Goal: Use online tool/utility: Use online tool/utility

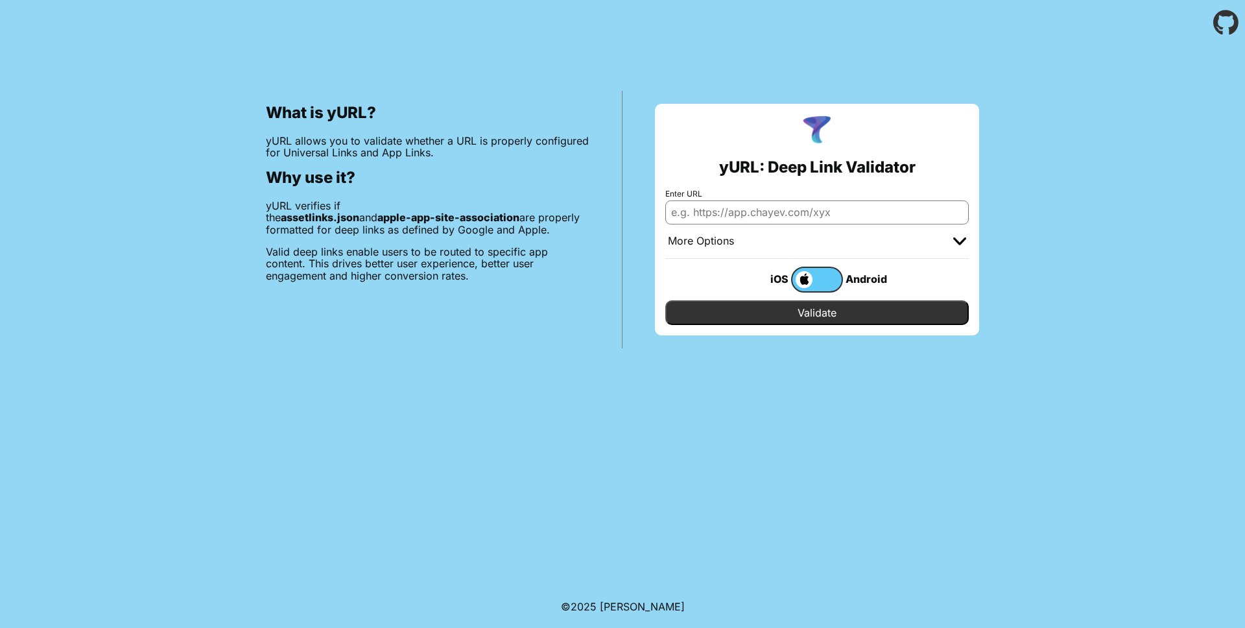
click at [797, 213] on input "Enter URL" at bounding box center [817, 211] width 304 height 23
type input "[URL][DOMAIN_NAME]"
click at [791, 324] on input "Validate" at bounding box center [817, 312] width 304 height 25
drag, startPoint x: 743, startPoint y: 320, endPoint x: 749, endPoint y: 317, distance: 6.7
click at [743, 320] on input "Validate" at bounding box center [817, 312] width 304 height 25
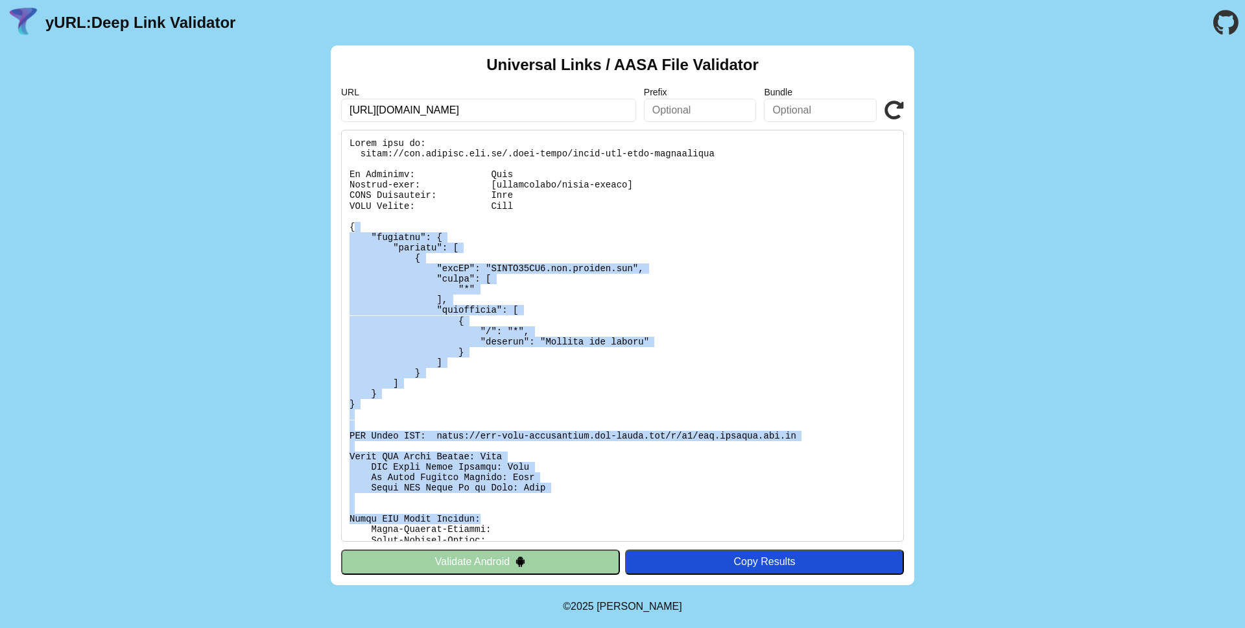
drag, startPoint x: 519, startPoint y: 231, endPoint x: 747, endPoint y: 519, distance: 367.5
click at [747, 519] on pre at bounding box center [622, 336] width 563 height 412
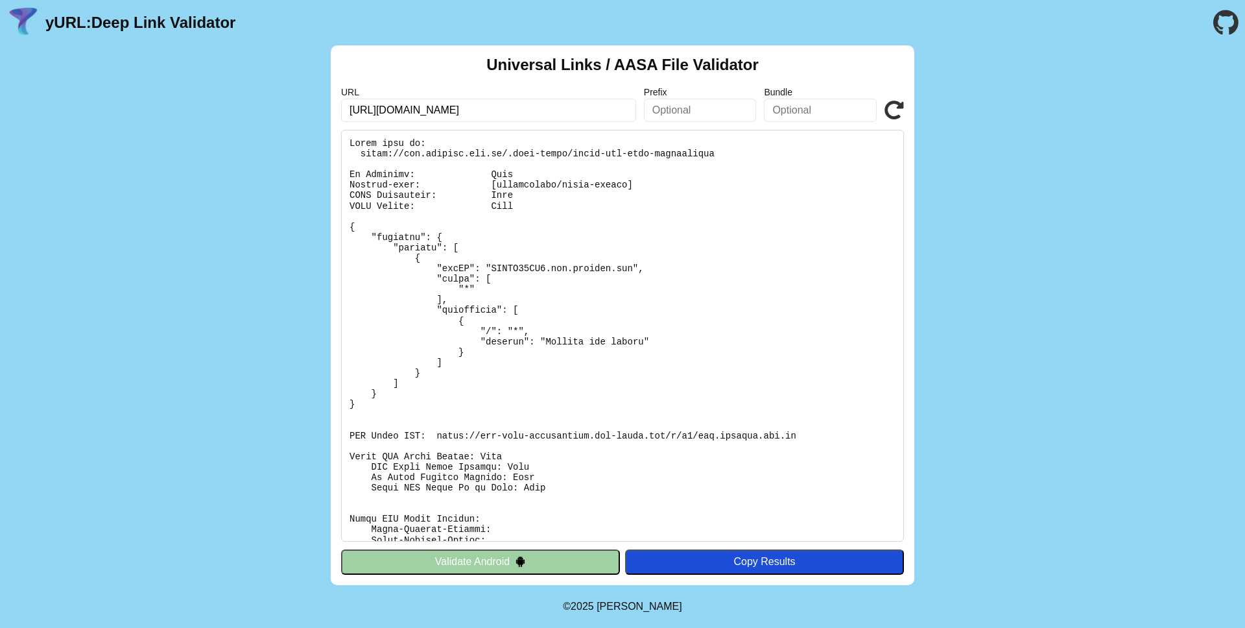
click at [748, 140] on pre at bounding box center [622, 336] width 563 height 412
click at [766, 141] on pre at bounding box center [622, 336] width 563 height 412
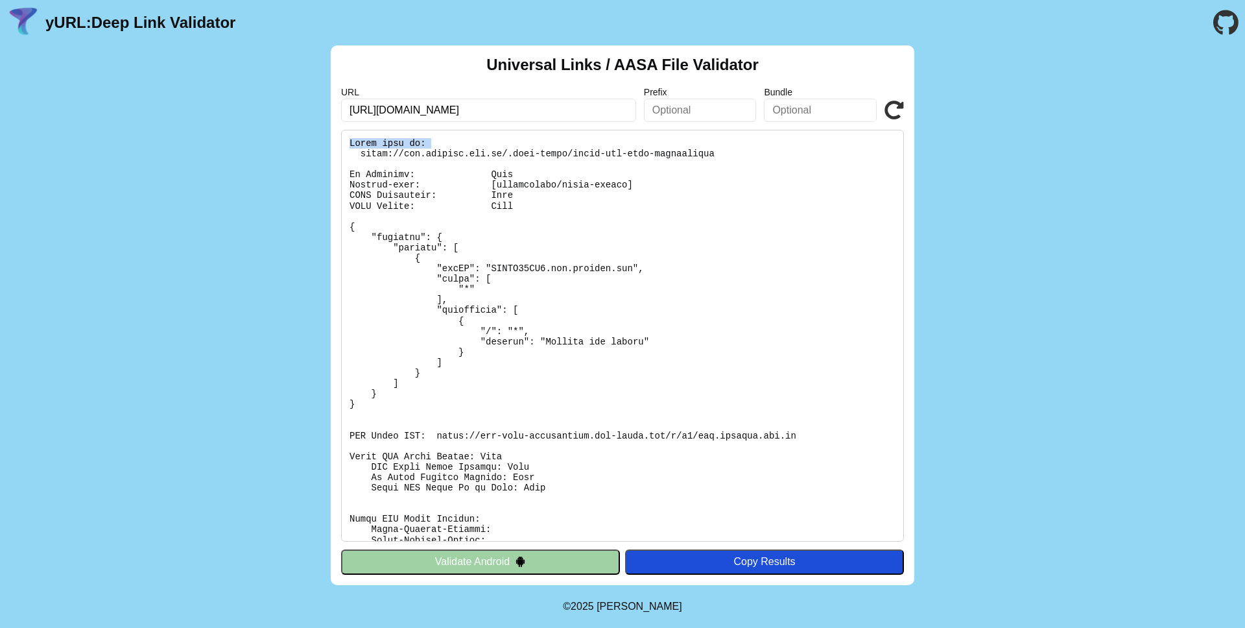
click at [766, 141] on pre at bounding box center [622, 336] width 563 height 412
click at [800, 141] on pre at bounding box center [622, 336] width 563 height 412
drag, startPoint x: 361, startPoint y: 152, endPoint x: 715, endPoint y: 154, distance: 354.8
click at [715, 154] on pre at bounding box center [622, 336] width 563 height 412
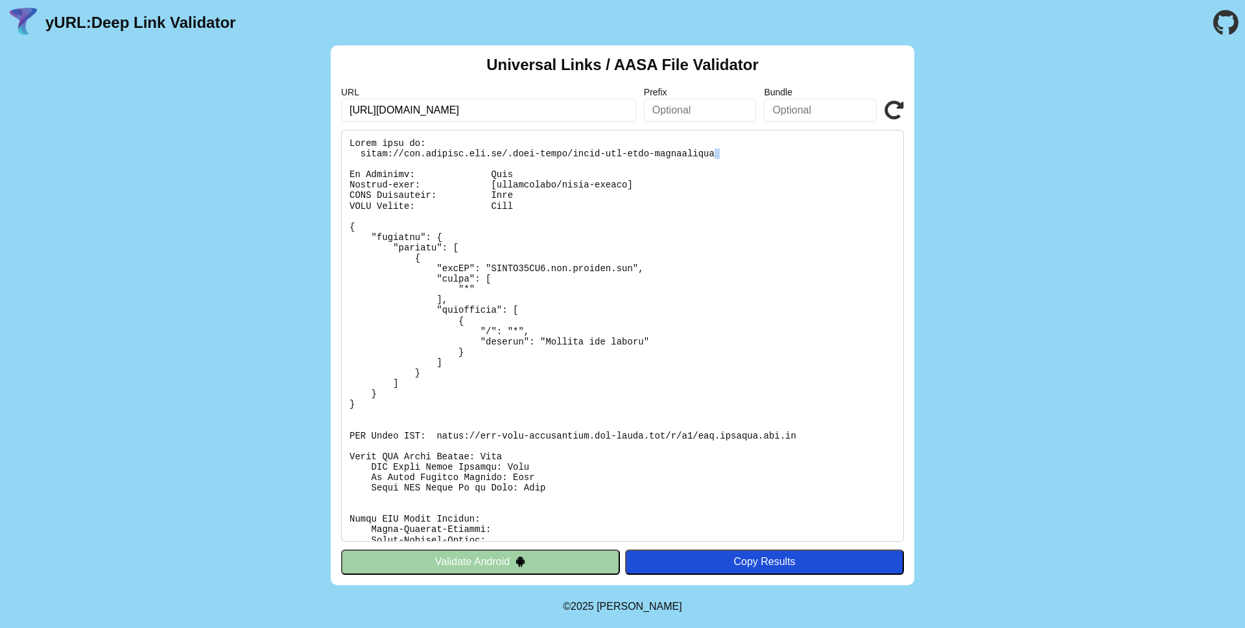
click at [715, 154] on pre at bounding box center [622, 336] width 563 height 412
click at [741, 155] on pre at bounding box center [622, 336] width 563 height 412
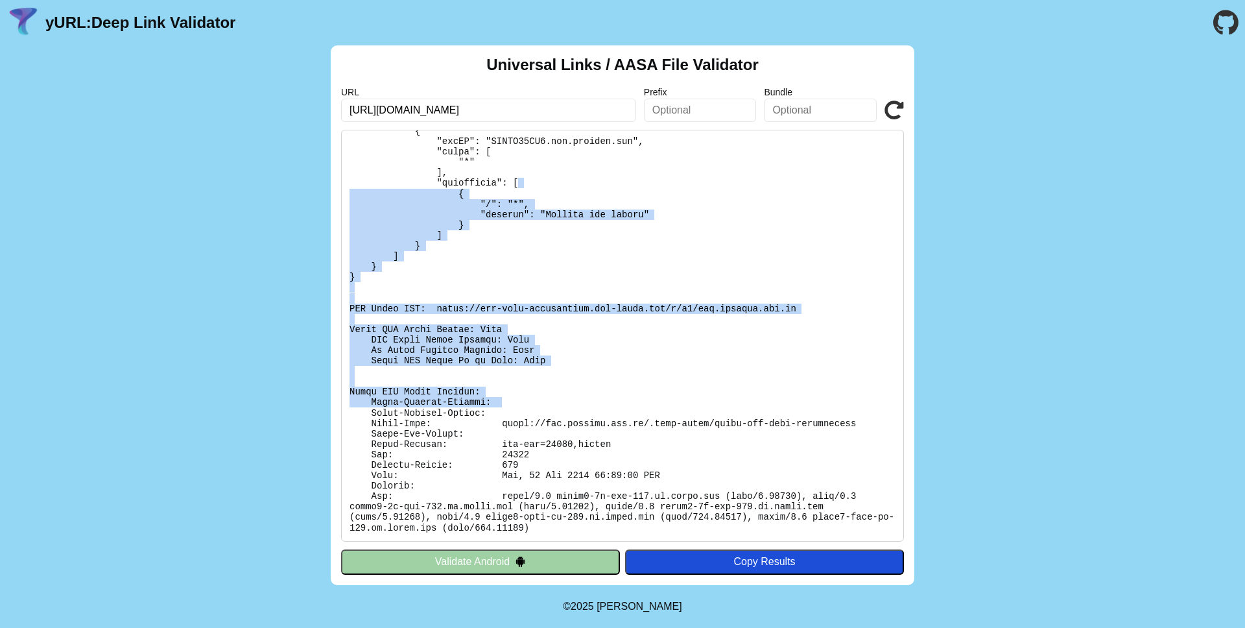
drag, startPoint x: 758, startPoint y: 186, endPoint x: 756, endPoint y: 405, distance: 219.9
click at [756, 405] on pre at bounding box center [622, 336] width 563 height 412
click at [757, 406] on pre at bounding box center [622, 336] width 563 height 412
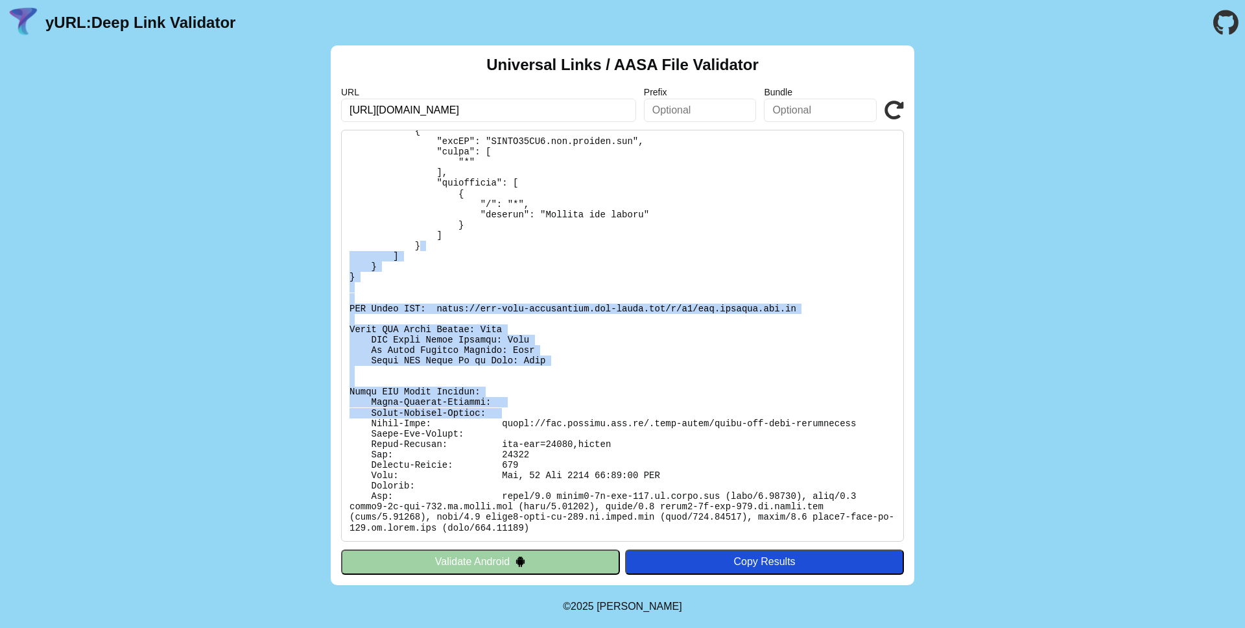
drag, startPoint x: 757, startPoint y: 411, endPoint x: 713, endPoint y: 248, distance: 168.7
click at [713, 248] on pre at bounding box center [622, 336] width 563 height 412
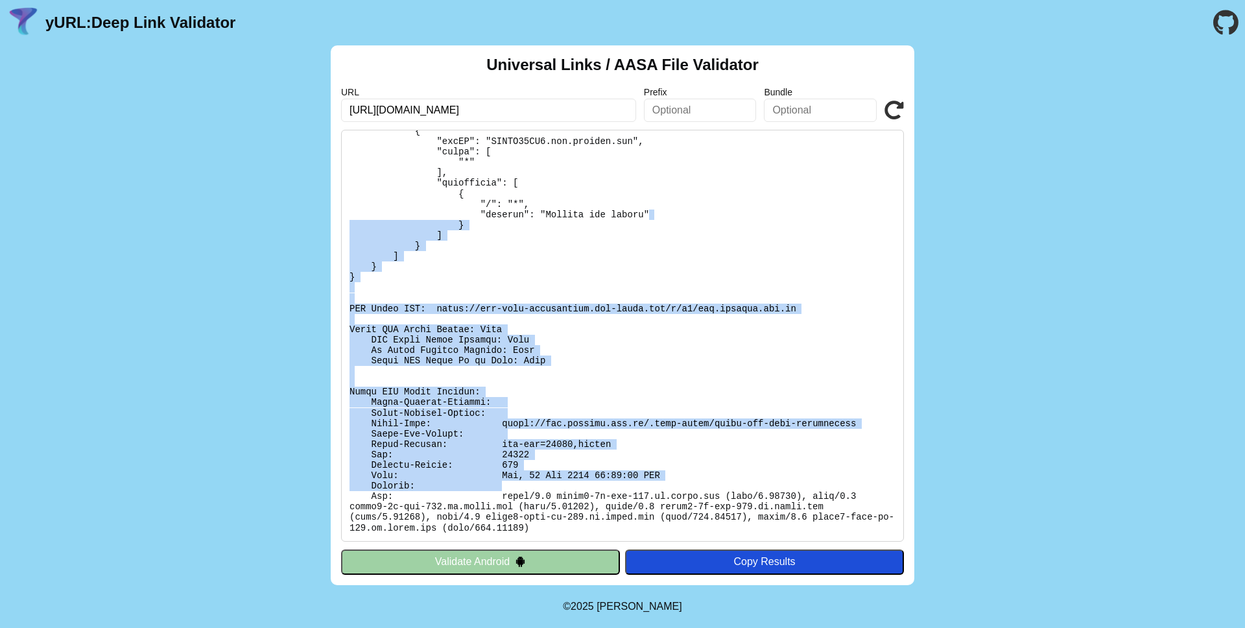
drag, startPoint x: 708, startPoint y: 212, endPoint x: 710, endPoint y: 490, distance: 278.3
click at [710, 490] on pre at bounding box center [622, 336] width 563 height 412
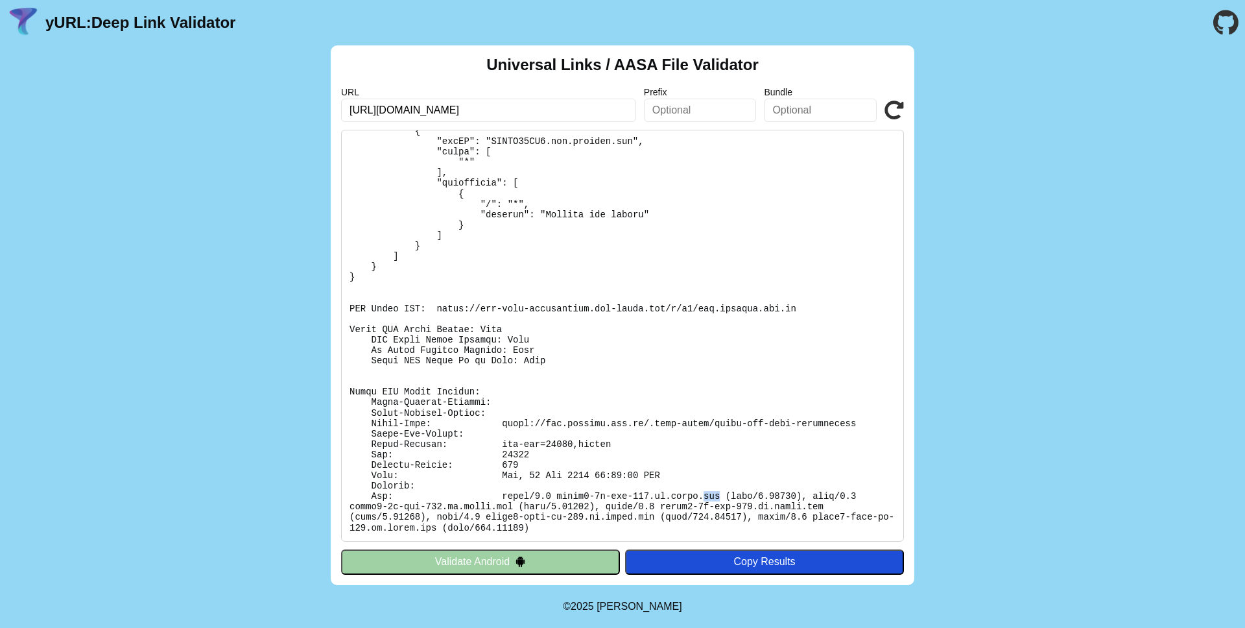
click at [710, 490] on pre at bounding box center [622, 336] width 563 height 412
click at [749, 484] on pre at bounding box center [622, 336] width 563 height 412
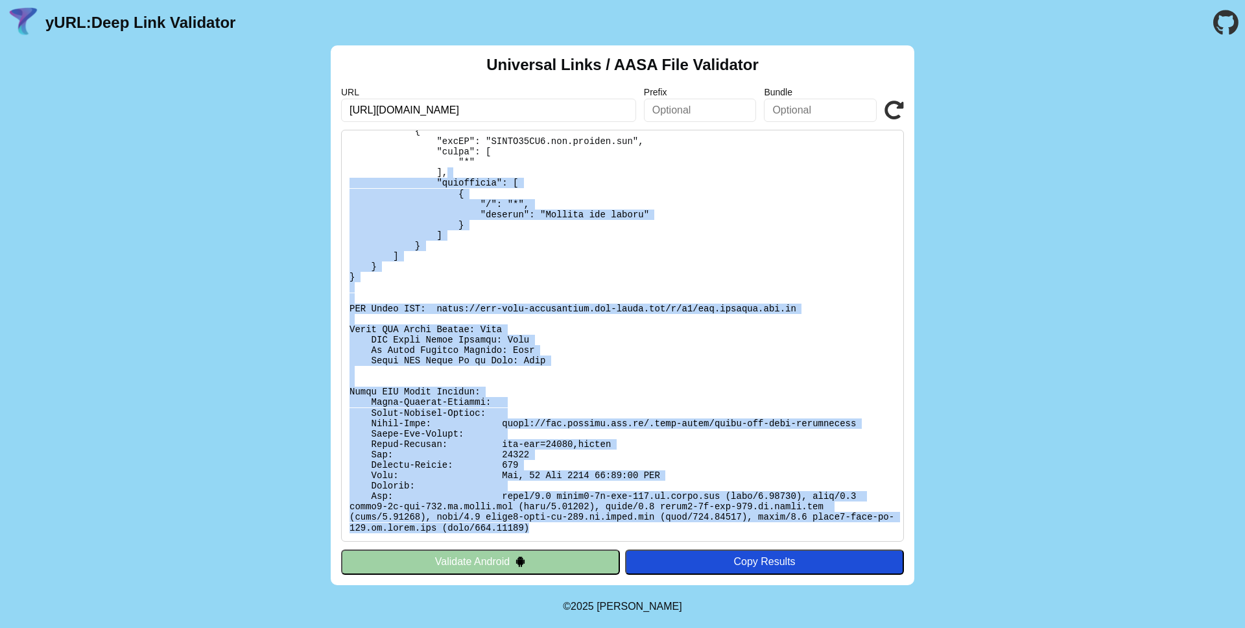
drag, startPoint x: 527, startPoint y: 170, endPoint x: 657, endPoint y: 540, distance: 392.4
click at [657, 540] on pre at bounding box center [622, 336] width 563 height 412
click at [655, 535] on pre at bounding box center [622, 336] width 563 height 412
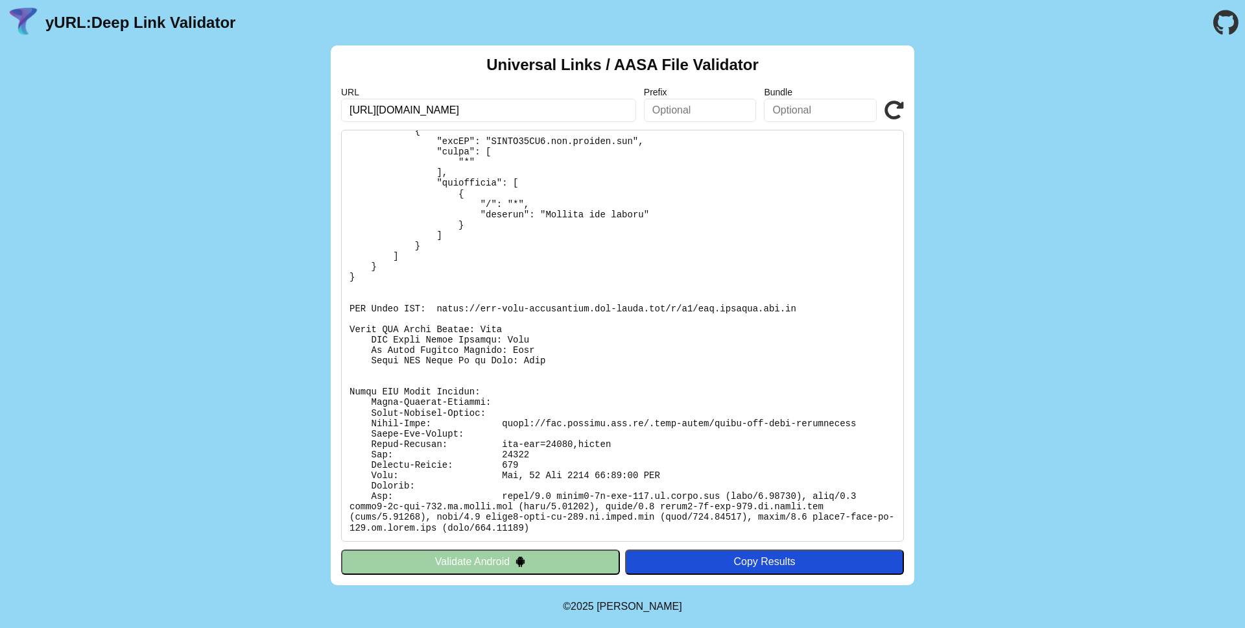
click at [655, 535] on pre at bounding box center [622, 336] width 563 height 412
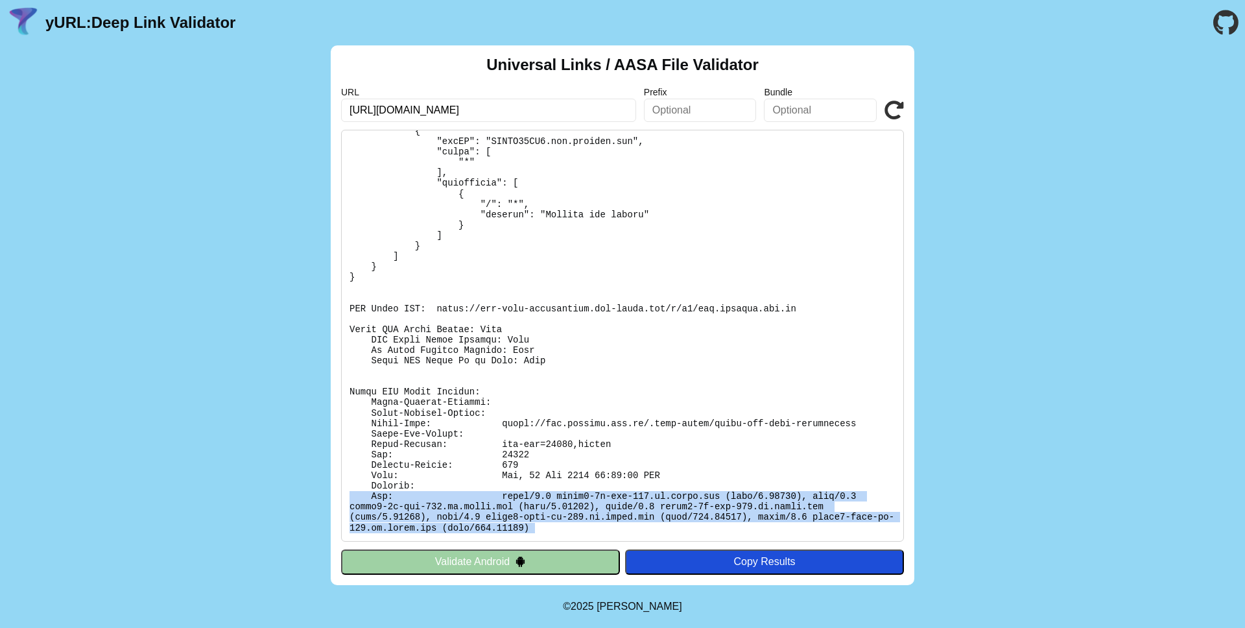
click at [655, 535] on pre at bounding box center [622, 336] width 563 height 412
click at [668, 531] on pre at bounding box center [622, 336] width 563 height 412
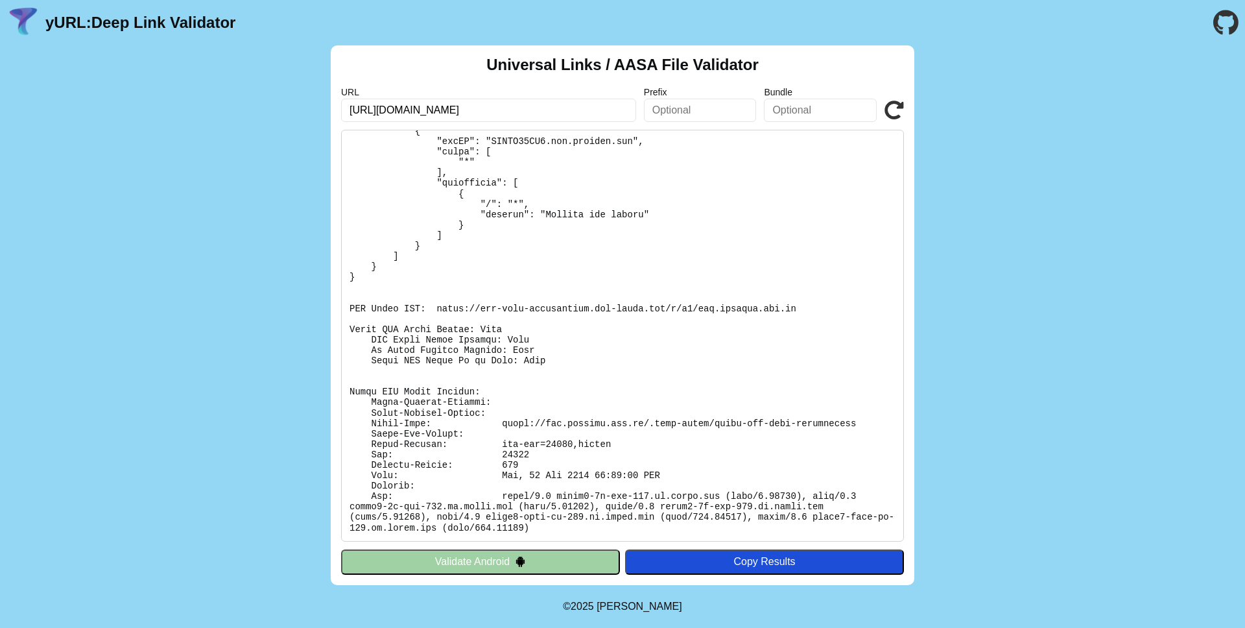
scroll to position [0, 0]
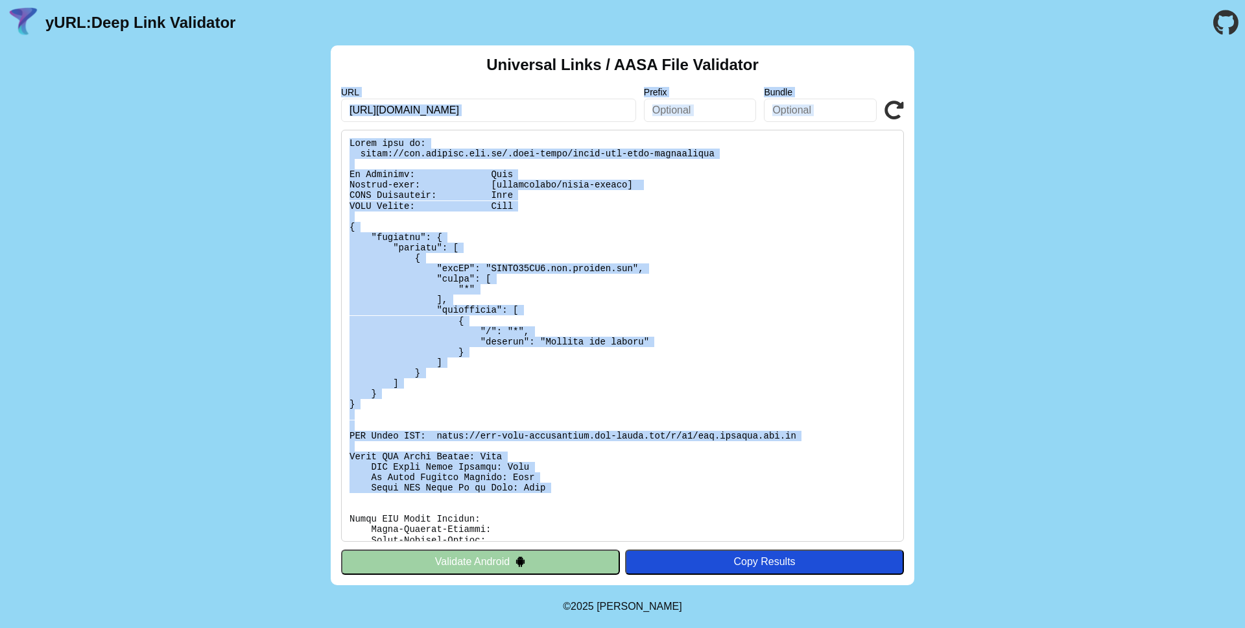
drag, startPoint x: 694, startPoint y: 501, endPoint x: 329, endPoint y: 65, distance: 569.1
click at [329, 65] on div "Universal Links / AASA File Validator URL [URL][DOMAIN_NAME] Prefix Bundle Vali…" at bounding box center [622, 315] width 1245 height 540
click at [257, 100] on div "Universal Links / AASA File Validator URL [URL][DOMAIN_NAME] Prefix Bundle Vali…" at bounding box center [622, 315] width 1245 height 540
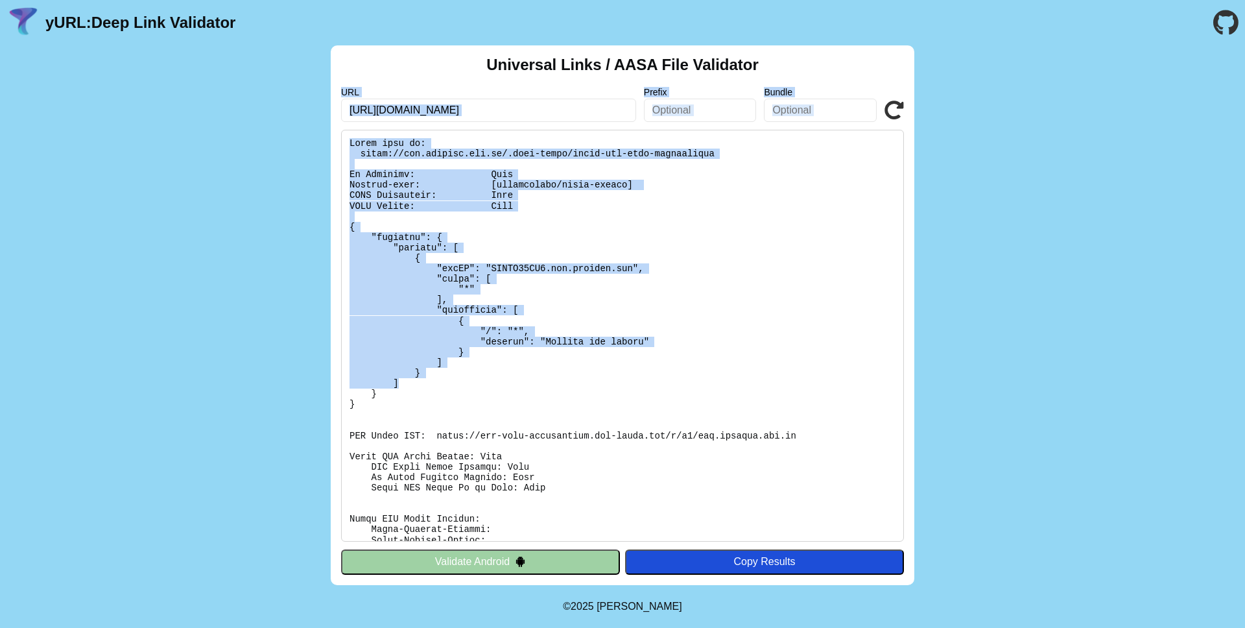
drag, startPoint x: 273, startPoint y: 101, endPoint x: 1070, endPoint y: 381, distance: 845.2
click at [1070, 381] on div "Universal Links / AASA File Validator URL [URL][DOMAIN_NAME] Prefix Bundle Vali…" at bounding box center [622, 315] width 1245 height 540
drag, startPoint x: 1112, startPoint y: 396, endPoint x: 239, endPoint y: 54, distance: 937.8
click at [224, 51] on div "Universal Links / AASA File Validator URL [URL][DOMAIN_NAME] Prefix Bundle Vali…" at bounding box center [622, 315] width 1245 height 540
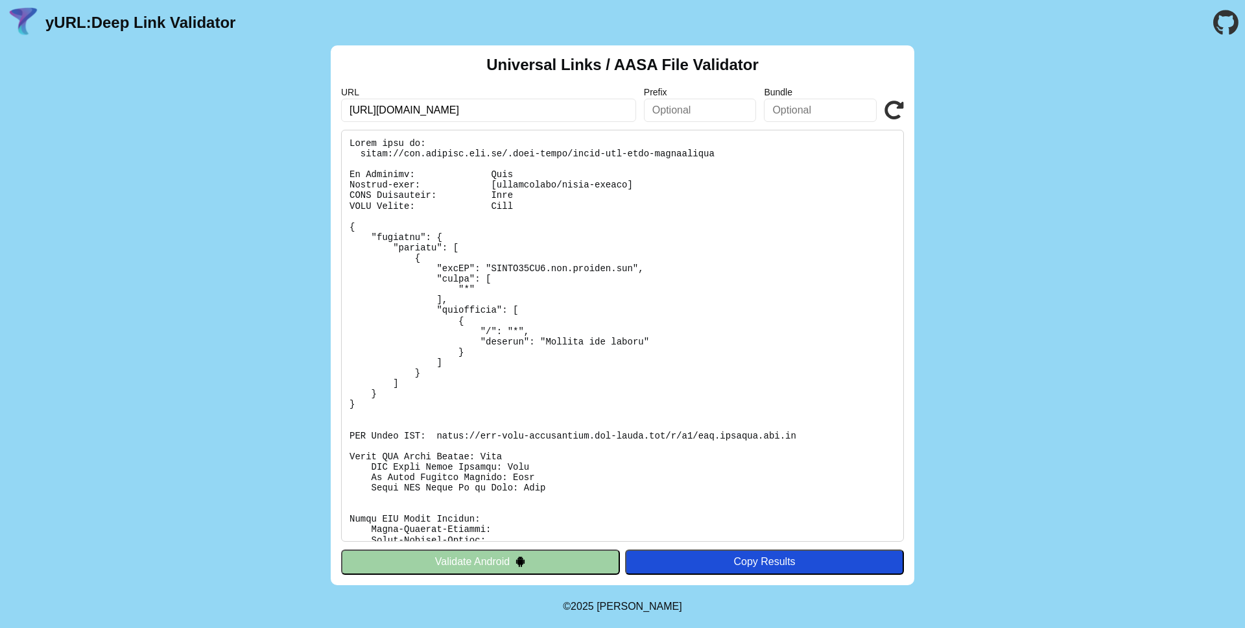
click at [419, 14] on header "yURL: Deep Link Validator" at bounding box center [622, 22] width 1245 height 45
drag, startPoint x: 419, startPoint y: 14, endPoint x: 1234, endPoint y: 627, distance: 1019.9
click at [1234, 627] on body "yURL: Deep Link Validator Universal Links / AASA File Validator URL [URL][DOMAI…" at bounding box center [622, 314] width 1245 height 628
click at [1061, 465] on div "Universal Links / AASA File Validator URL [URL][DOMAIN_NAME] Prefix Bundle Vali…" at bounding box center [622, 315] width 1245 height 540
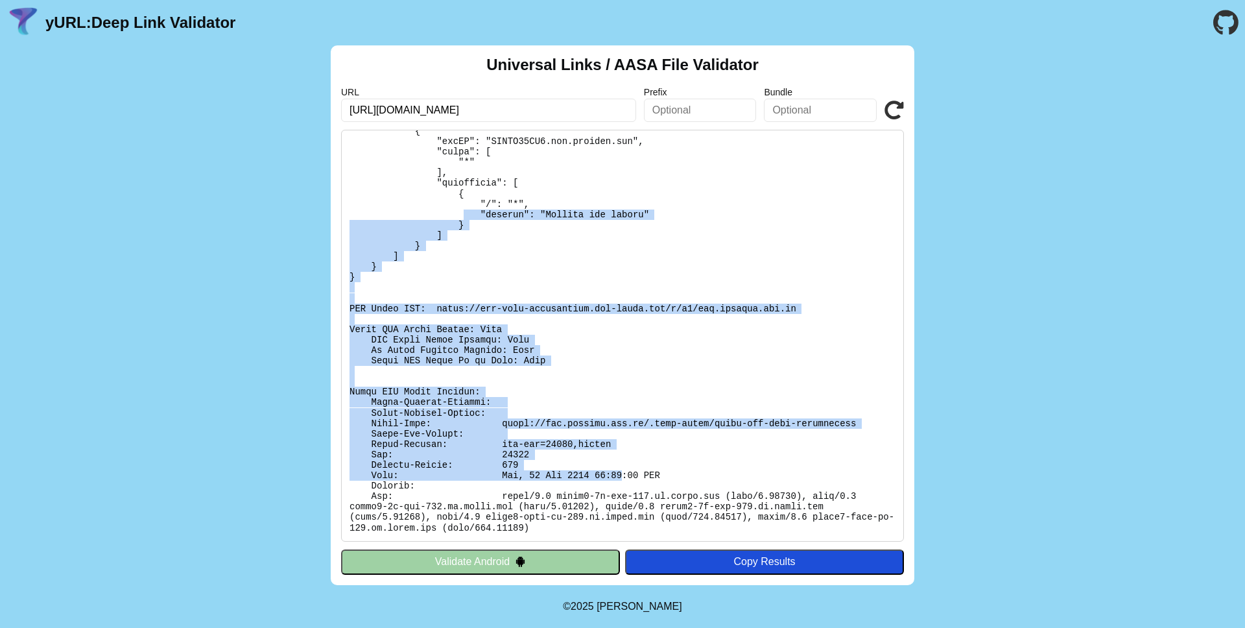
drag, startPoint x: 547, startPoint y: 350, endPoint x: 621, endPoint y: 472, distance: 143.2
click at [621, 472] on pre at bounding box center [622, 336] width 563 height 412
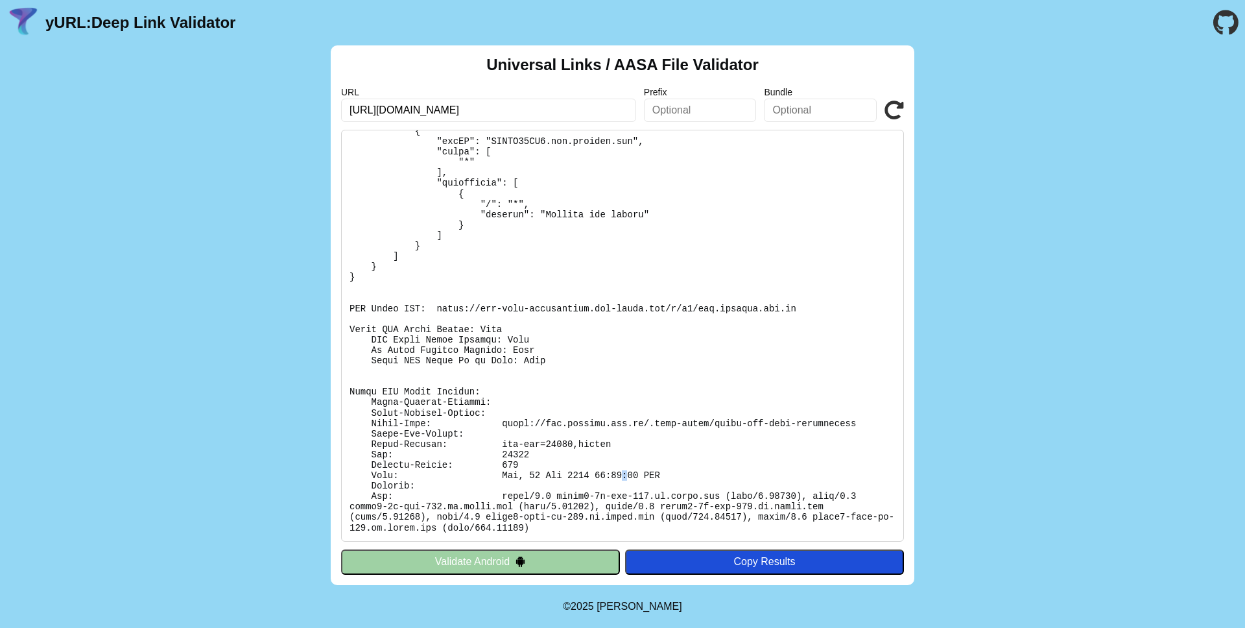
click at [621, 472] on pre at bounding box center [622, 336] width 563 height 412
click at [702, 477] on pre at bounding box center [622, 336] width 563 height 412
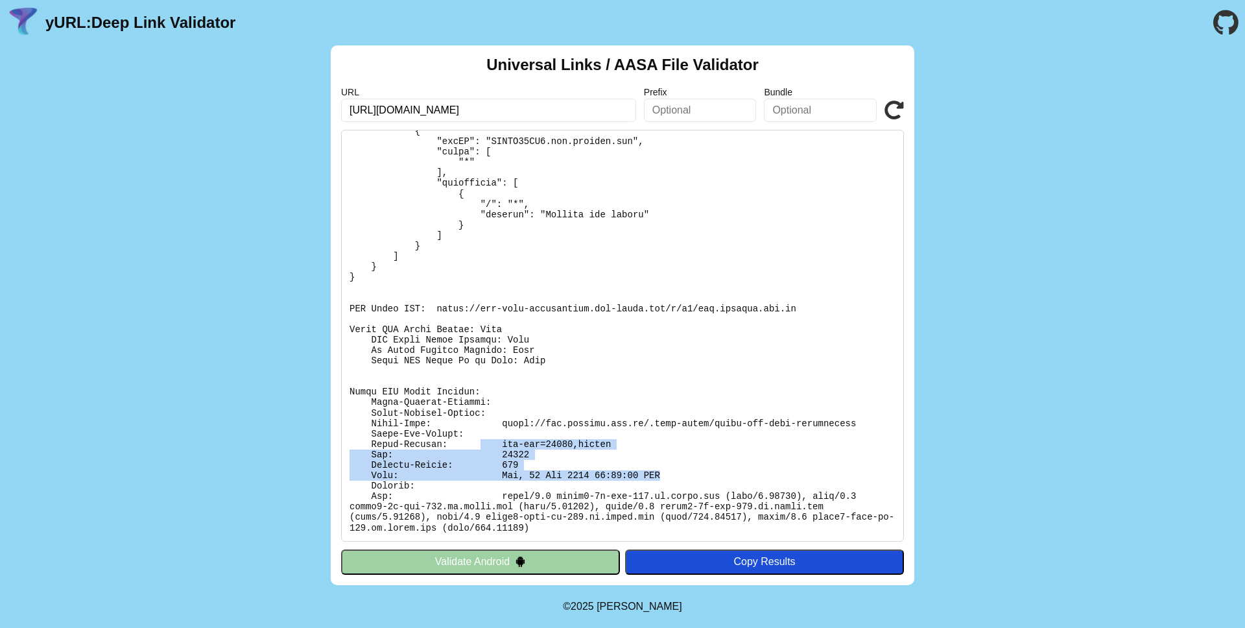
drag, startPoint x: 734, startPoint y: 477, endPoint x: 487, endPoint y: 448, distance: 248.1
click at [487, 448] on pre at bounding box center [622, 336] width 563 height 412
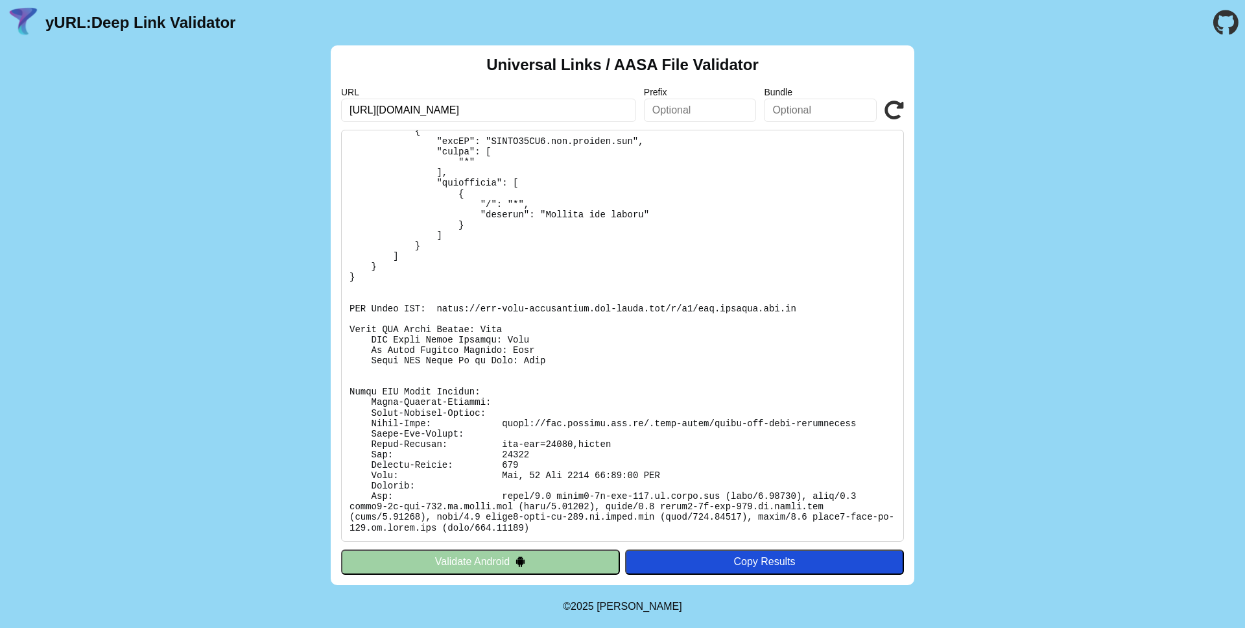
drag, startPoint x: 666, startPoint y: 264, endPoint x: 579, endPoint y: 211, distance: 102.1
click at [645, 252] on pre at bounding box center [622, 336] width 563 height 412
drag, startPoint x: 662, startPoint y: 426, endPoint x: 648, endPoint y: 418, distance: 16.6
click at [662, 425] on pre at bounding box center [622, 336] width 563 height 412
click at [648, 418] on pre at bounding box center [622, 336] width 563 height 412
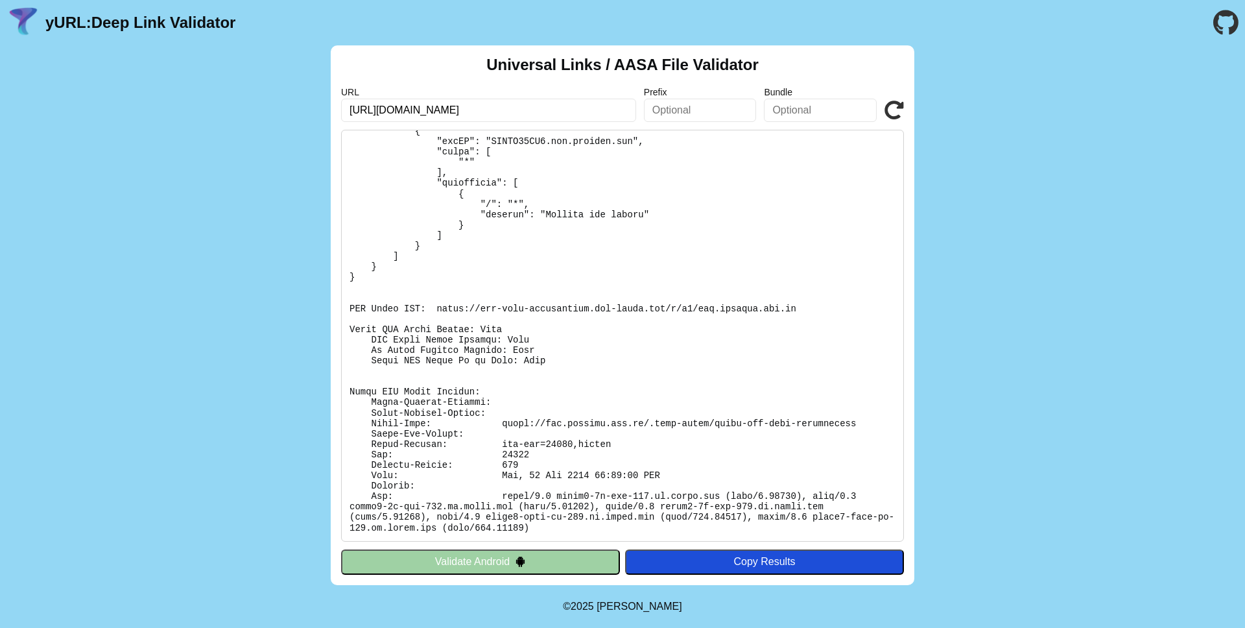
click at [646, 416] on pre at bounding box center [622, 336] width 563 height 412
click at [704, 422] on pre at bounding box center [622, 336] width 563 height 412
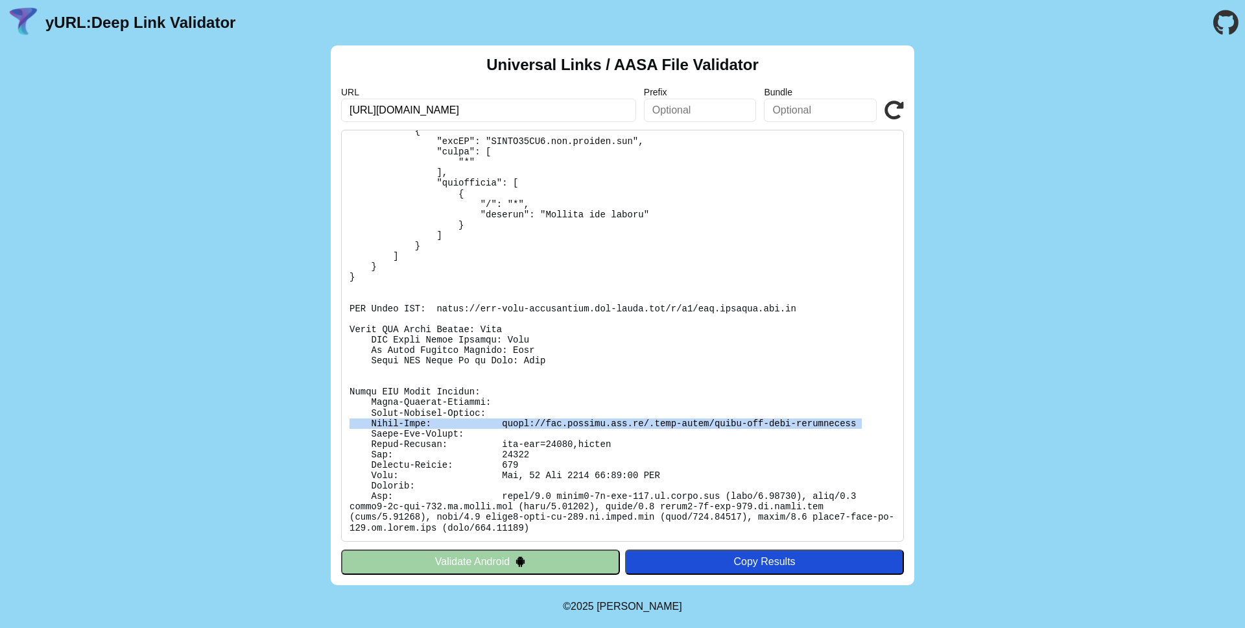
click at [704, 422] on pre at bounding box center [622, 336] width 563 height 412
click at [793, 433] on pre at bounding box center [622, 336] width 563 height 412
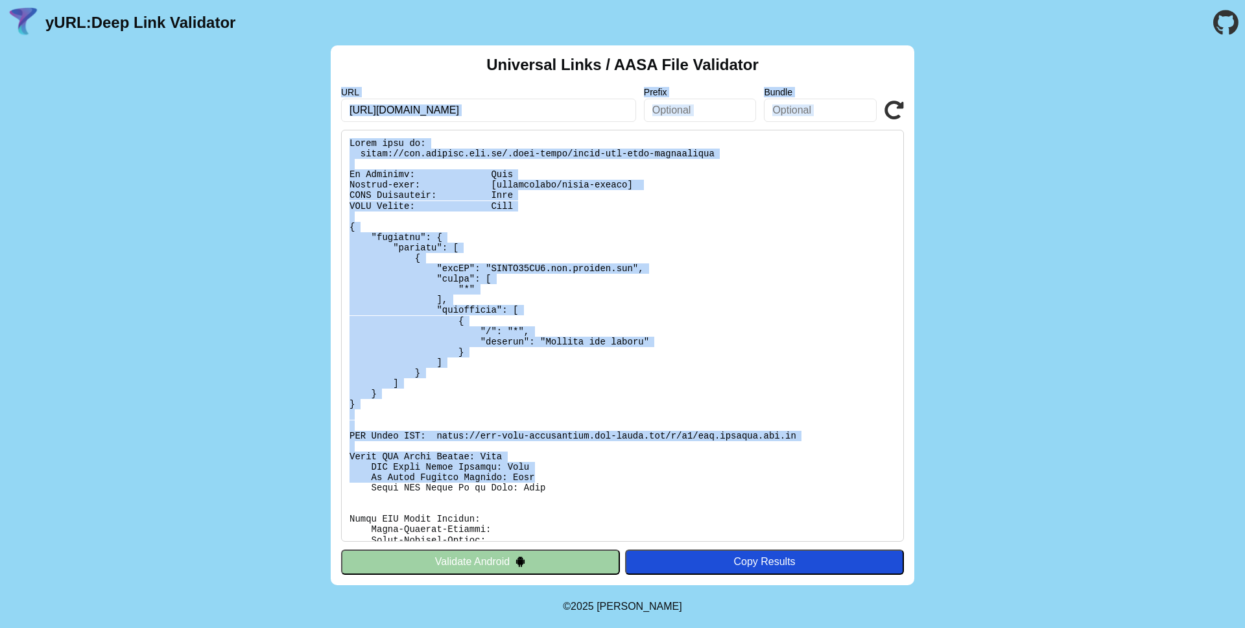
drag, startPoint x: 600, startPoint y: 459, endPoint x: 315, endPoint y: 80, distance: 474.4
click at [333, 79] on div "Universal Links / AASA File Validator URL [URL][DOMAIN_NAME] Prefix Bundle Vali…" at bounding box center [623, 315] width 584 height 540
click at [296, 79] on div "Universal Links / AASA File Validator URL [URL][DOMAIN_NAME] Prefix Bundle Vali…" at bounding box center [622, 315] width 1245 height 540
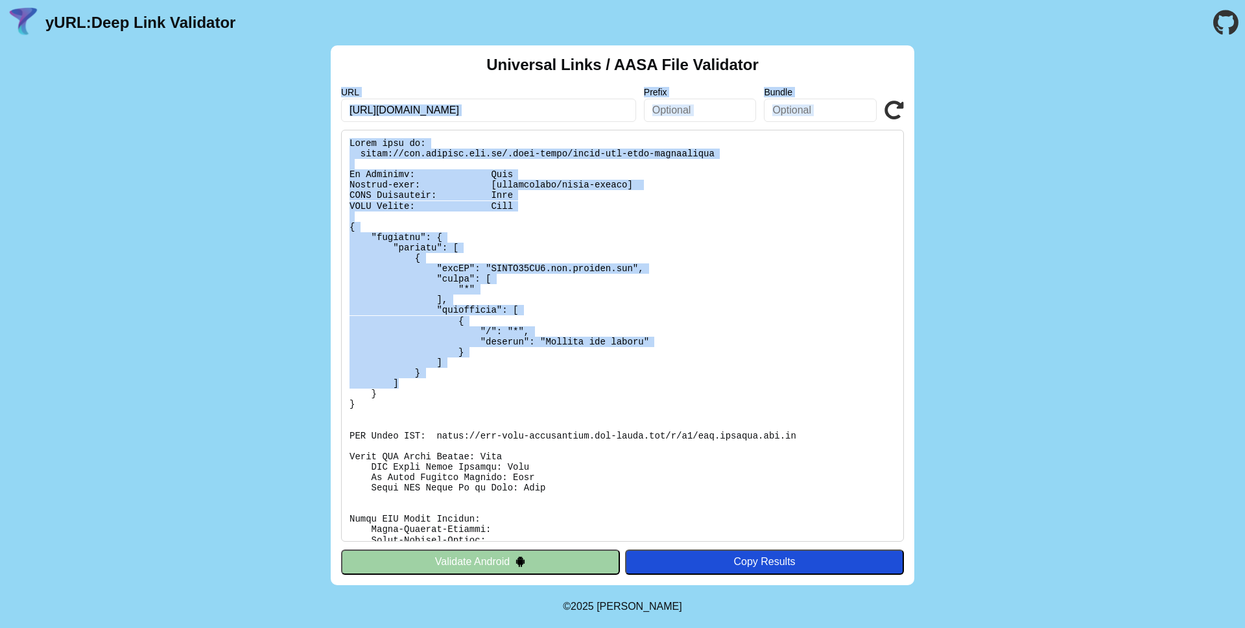
drag, startPoint x: 343, startPoint y: 69, endPoint x: 1147, endPoint y: 381, distance: 862.5
click at [1150, 381] on div "Universal Links / AASA File Validator URL [URL][DOMAIN_NAME] Prefix Bundle Vali…" at bounding box center [622, 315] width 1245 height 540
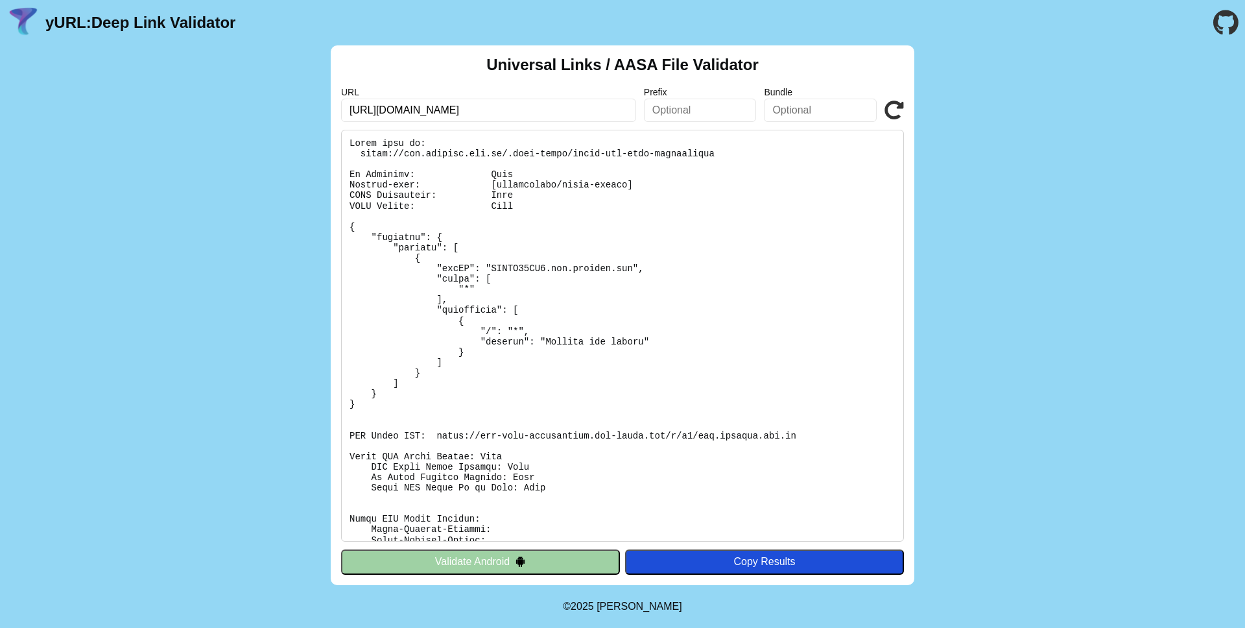
click at [1136, 377] on div "Universal Links / AASA File Validator URL [URL][DOMAIN_NAME] Prefix Bundle Vali…" at bounding box center [622, 315] width 1245 height 540
click at [1061, 337] on div "Universal Links / AASA File Validator URL [URL][DOMAIN_NAME] Prefix Bundle Vali…" at bounding box center [622, 315] width 1245 height 540
drag, startPoint x: 1060, startPoint y: 310, endPoint x: 1051, endPoint y: 557, distance: 247.3
click at [1051, 557] on div "Universal Links / AASA File Validator URL [URL][DOMAIN_NAME] Prefix Bundle Vali…" at bounding box center [622, 315] width 1245 height 540
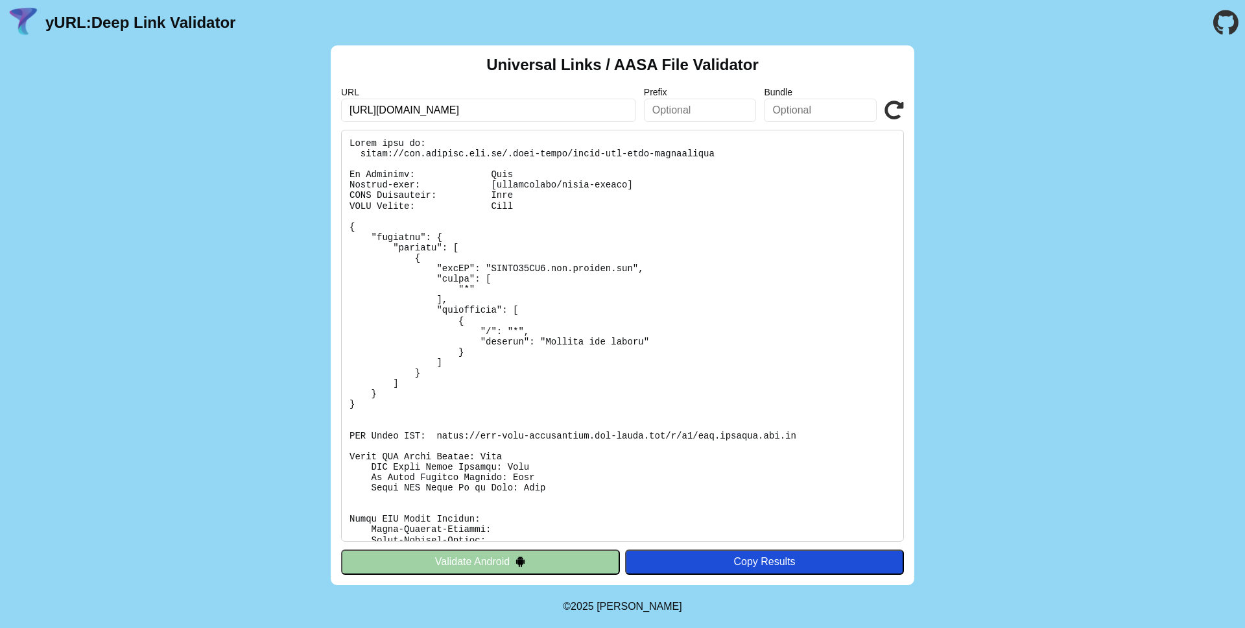
click at [1051, 558] on div "Universal Links / AASA File Validator URL [URL][DOMAIN_NAME] Prefix Bundle Vali…" at bounding box center [622, 315] width 1245 height 540
click at [1188, 568] on div "Universal Links / AASA File Validator URL [URL][DOMAIN_NAME] Prefix Bundle Vali…" at bounding box center [622, 315] width 1245 height 540
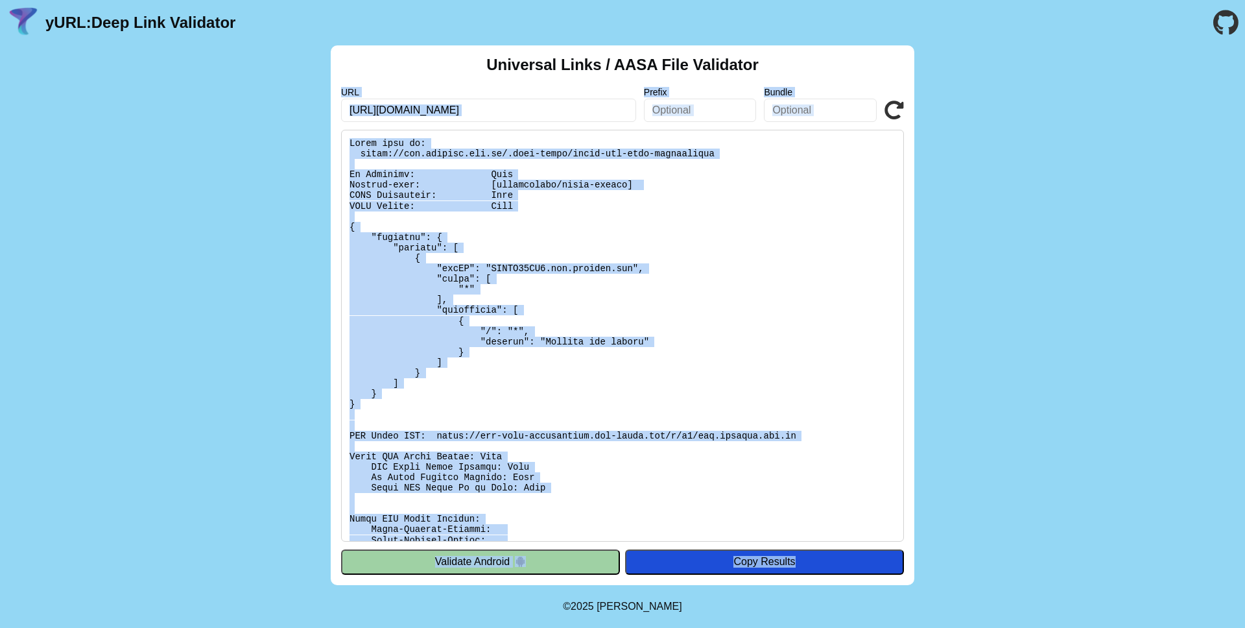
drag, startPoint x: 1188, startPoint y: 568, endPoint x: 318, endPoint y: 57, distance: 1008.9
click at [318, 57] on div "Universal Links / AASA File Validator URL [URL][DOMAIN_NAME] Prefix Bundle Vali…" at bounding box center [622, 315] width 1245 height 540
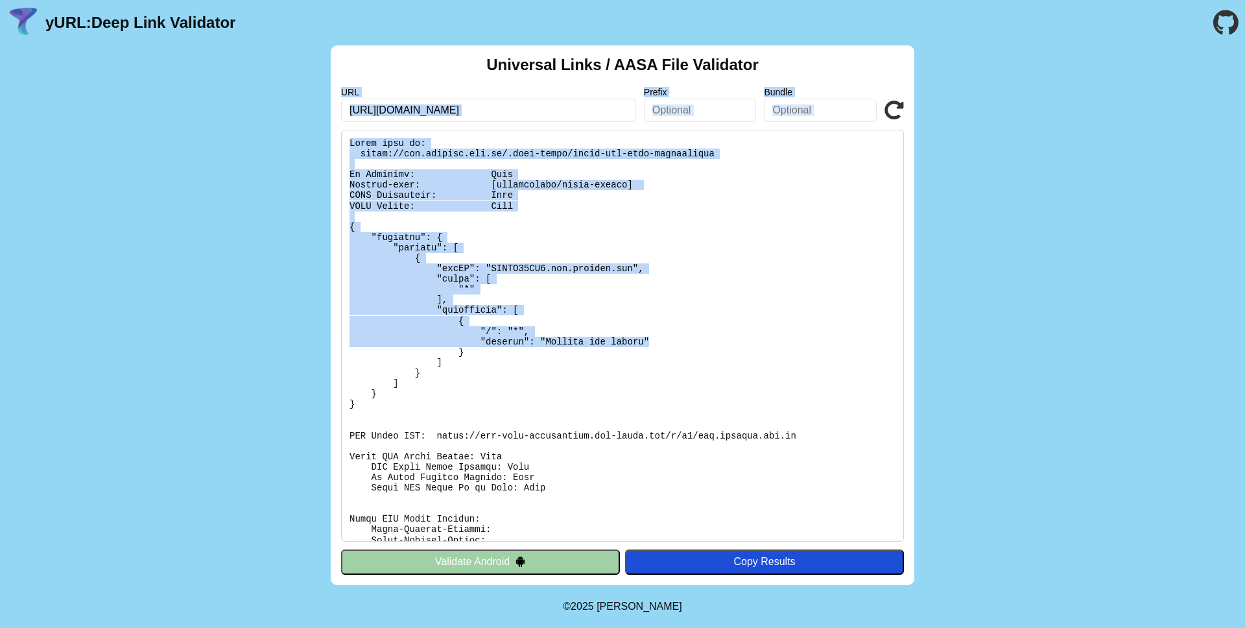
drag, startPoint x: 414, startPoint y: 53, endPoint x: 1123, endPoint y: 337, distance: 763.8
click at [1123, 337] on div "Universal Links / AASA File Validator URL [URL][DOMAIN_NAME] Prefix Bundle Vali…" at bounding box center [622, 315] width 1245 height 540
click at [259, 313] on div "Universal Links / AASA File Validator URL [URL][DOMAIN_NAME] Prefix Bundle Vali…" at bounding box center [622, 315] width 1245 height 540
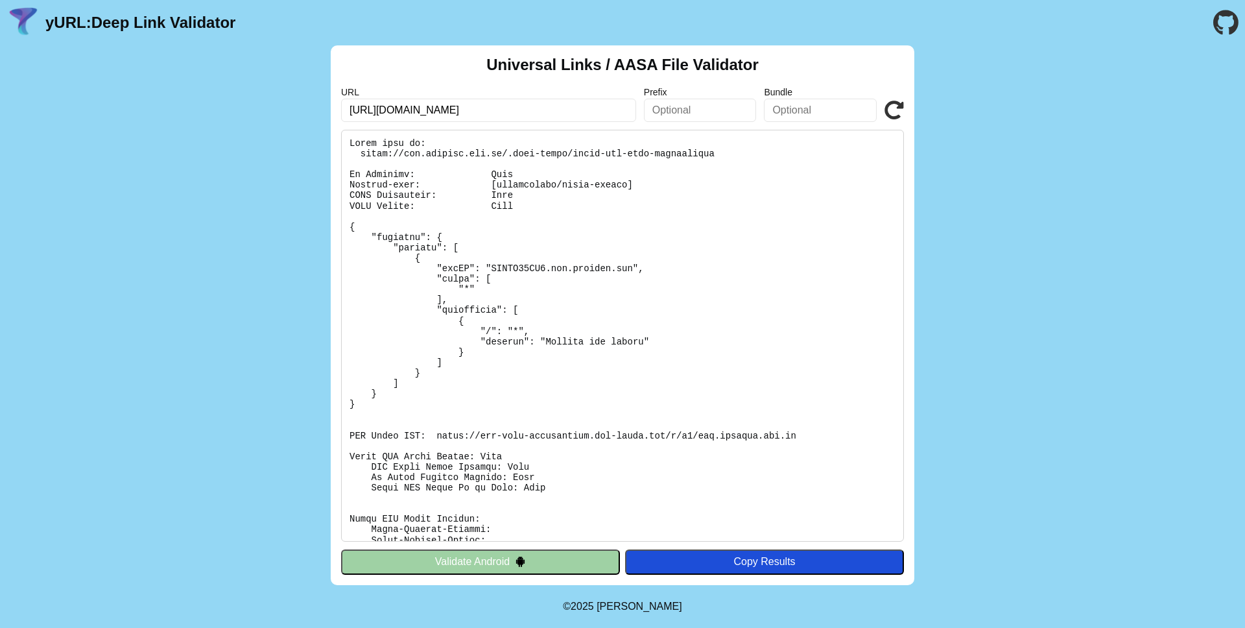
drag, startPoint x: 510, startPoint y: 322, endPoint x: 510, endPoint y: 380, distance: 58.4
click at [510, 322] on pre at bounding box center [622, 336] width 563 height 412
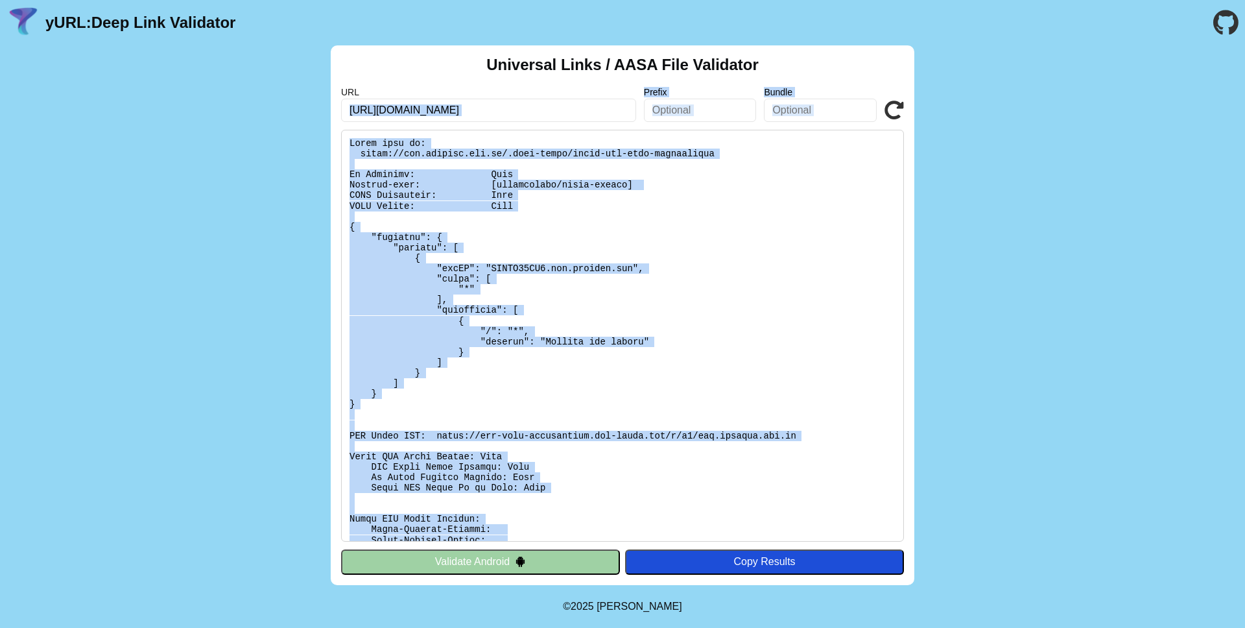
drag, startPoint x: 592, startPoint y: 507, endPoint x: 240, endPoint y: 142, distance: 507.3
click at [265, 104] on div "Universal Links / AASA File Validator URL [URL][DOMAIN_NAME] Prefix Bundle Vali…" at bounding box center [622, 315] width 1245 height 540
click at [240, 142] on div "Universal Links / AASA File Validator URL [URL][DOMAIN_NAME] Prefix Bundle Vali…" at bounding box center [622, 315] width 1245 height 540
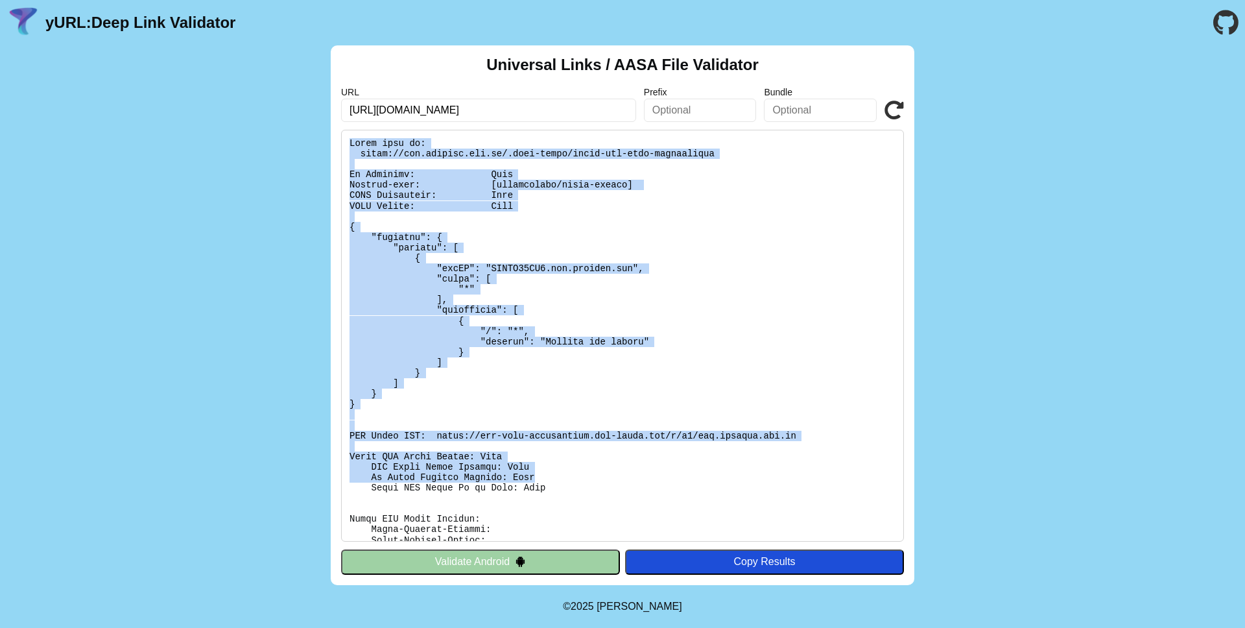
drag, startPoint x: 1127, startPoint y: 278, endPoint x: 1129, endPoint y: 483, distance: 204.3
click at [1129, 483] on div "Universal Links / AASA File Validator URL [URL][DOMAIN_NAME] Prefix Bundle Vali…" at bounding box center [622, 315] width 1245 height 540
click at [1095, 372] on div "Universal Links / AASA File Validator URL [URL][DOMAIN_NAME] Prefix Bundle Vali…" at bounding box center [622, 315] width 1245 height 540
click at [1091, 299] on div "Universal Links / AASA File Validator URL [URL][DOMAIN_NAME] Prefix Bundle Vali…" at bounding box center [622, 315] width 1245 height 540
